Goal: Transaction & Acquisition: Purchase product/service

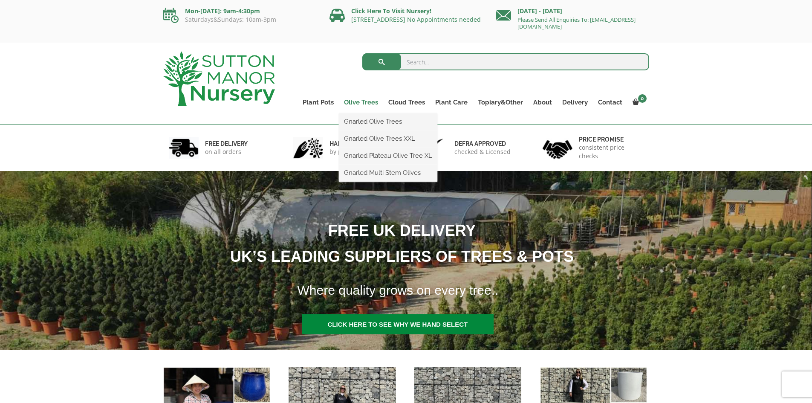
click at [352, 101] on link "Olive Trees" at bounding box center [361, 102] width 44 height 12
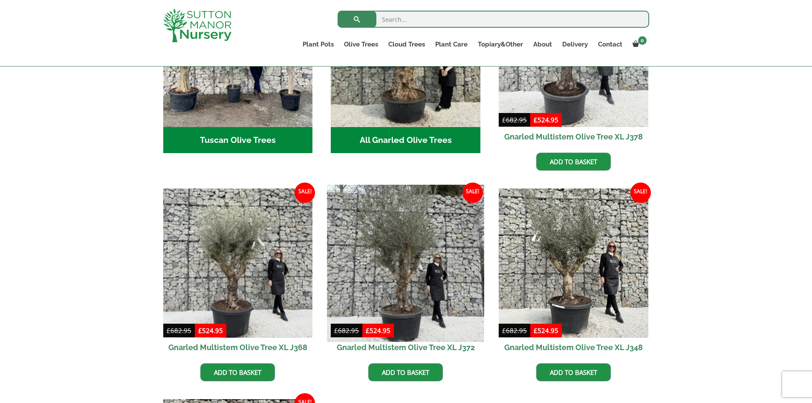
scroll to position [326, 0]
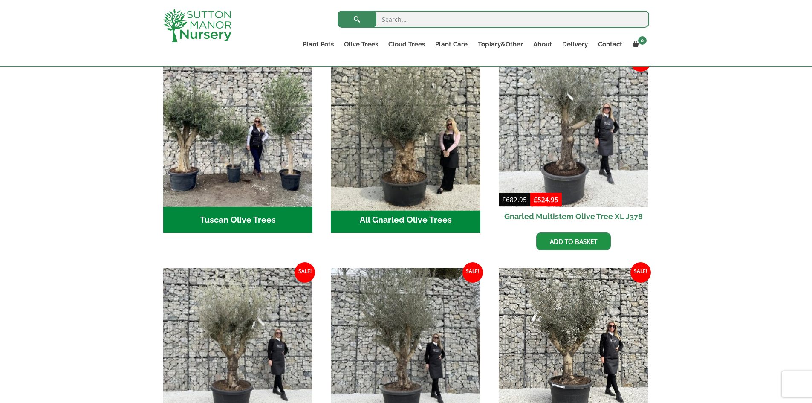
click at [412, 161] on img "Visit product category All Gnarled Olive Trees" at bounding box center [406, 131] width 157 height 157
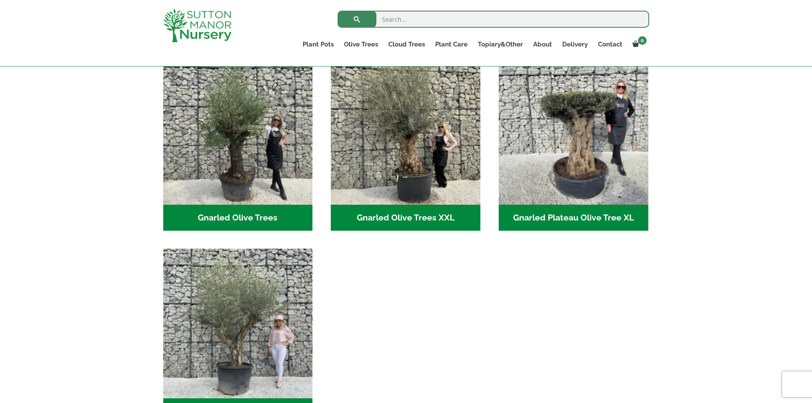
scroll to position [213, 0]
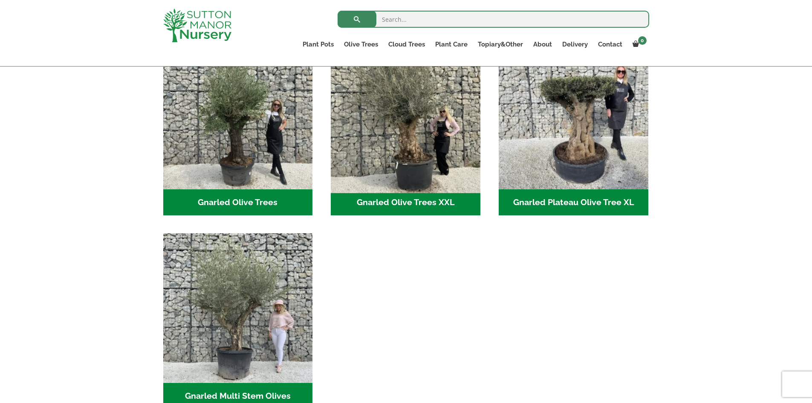
click at [411, 162] on img "Visit product category Gnarled Olive Trees XXL" at bounding box center [406, 114] width 157 height 157
